Goal: Navigation & Orientation: Go to known website

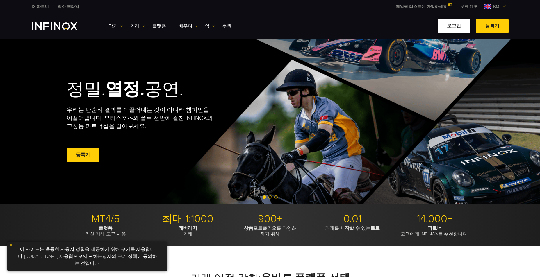
click at [464, 24] on link "로그인" at bounding box center [453, 26] width 33 height 14
click at [458, 27] on link "로그인" at bounding box center [453, 26] width 33 height 14
click at [515, 12] on div "IX 파트너 익소 프라임 메일링 리스트에 가입하세요 Never Miss a Trading Opportunity with IX Daily. Jo…" at bounding box center [270, 6] width 540 height 13
click at [462, 26] on link "로그인" at bounding box center [453, 26] width 33 height 14
